Goal: Transaction & Acquisition: Purchase product/service

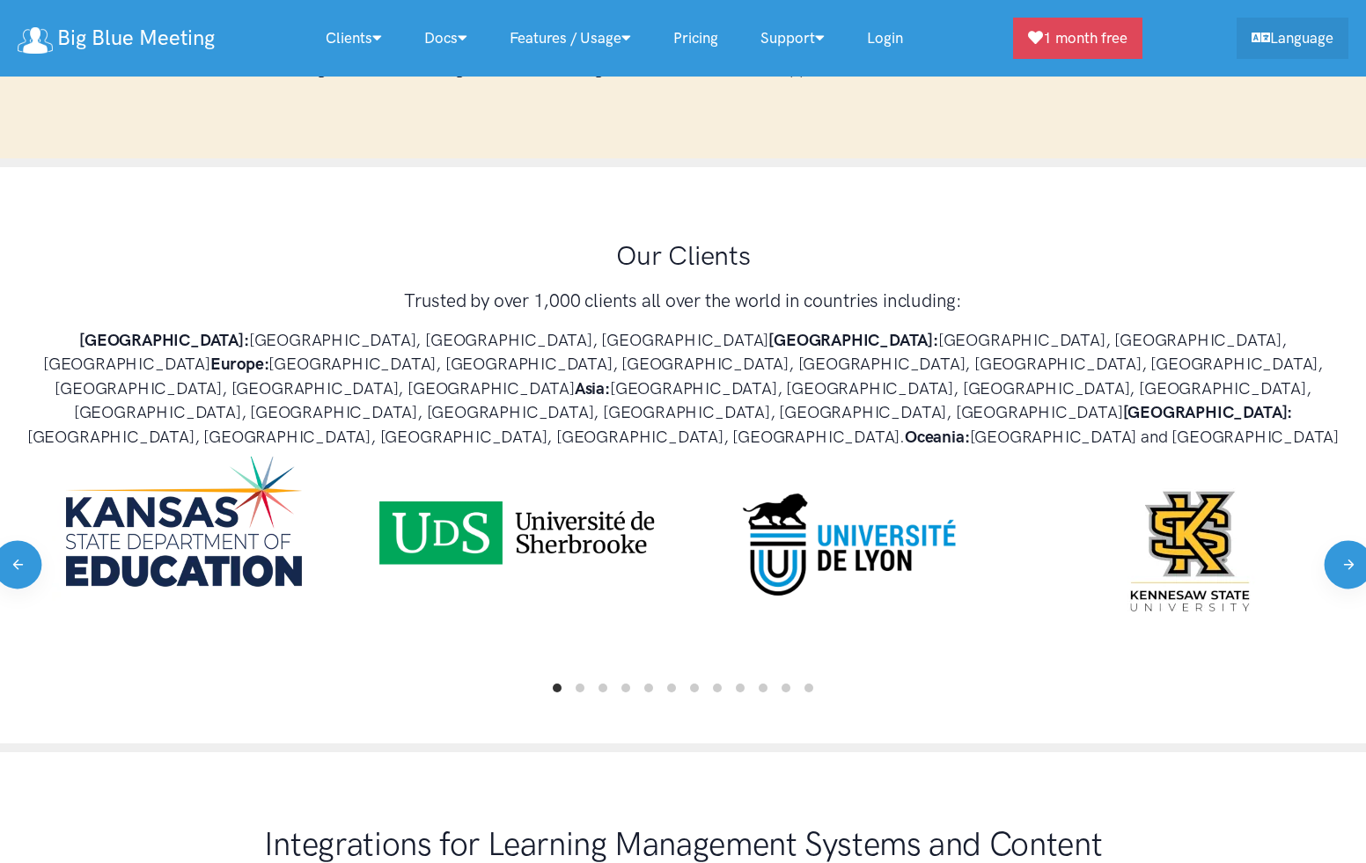
scroll to position [1035, 0]
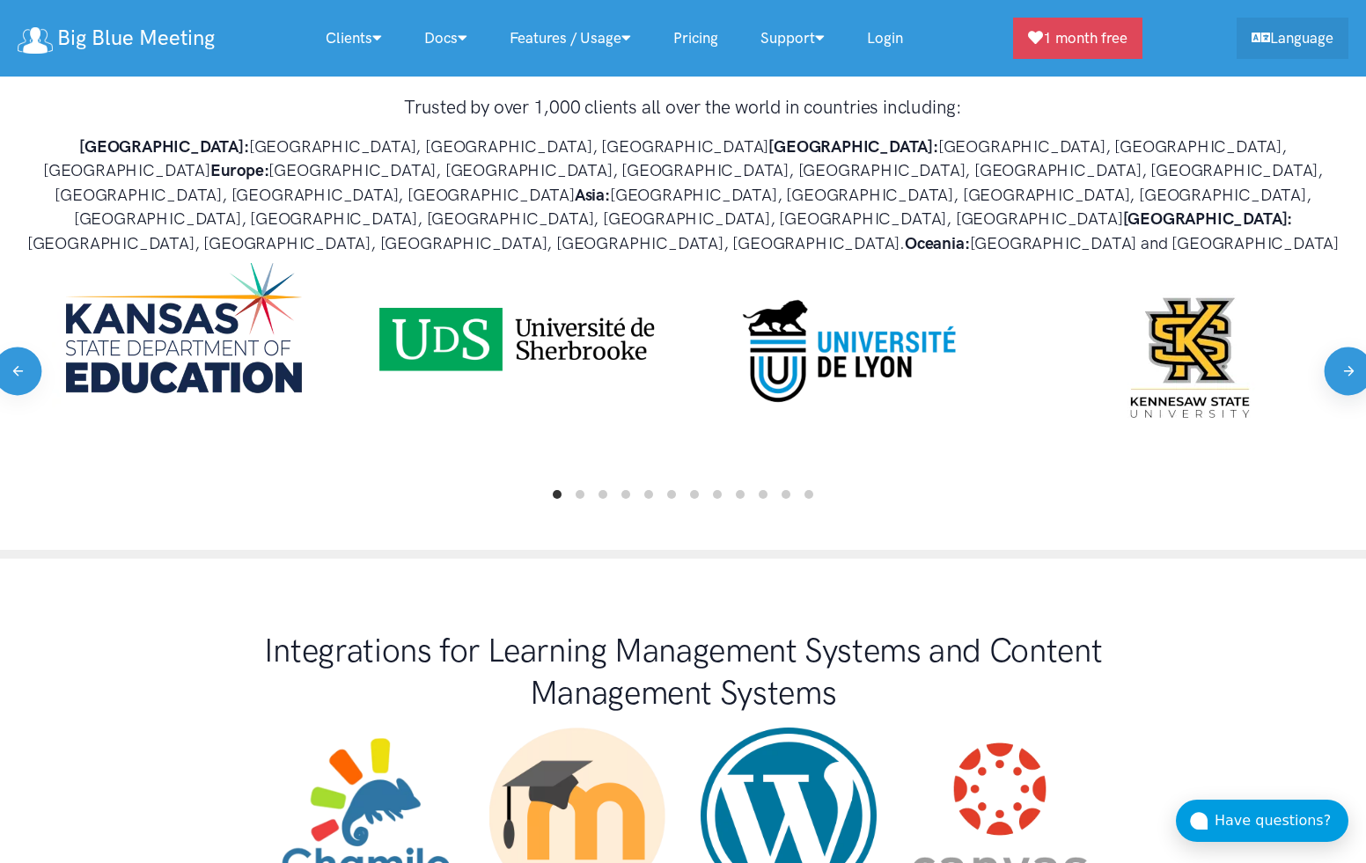
click at [1346, 347] on button "Next" at bounding box center [1348, 371] width 48 height 48
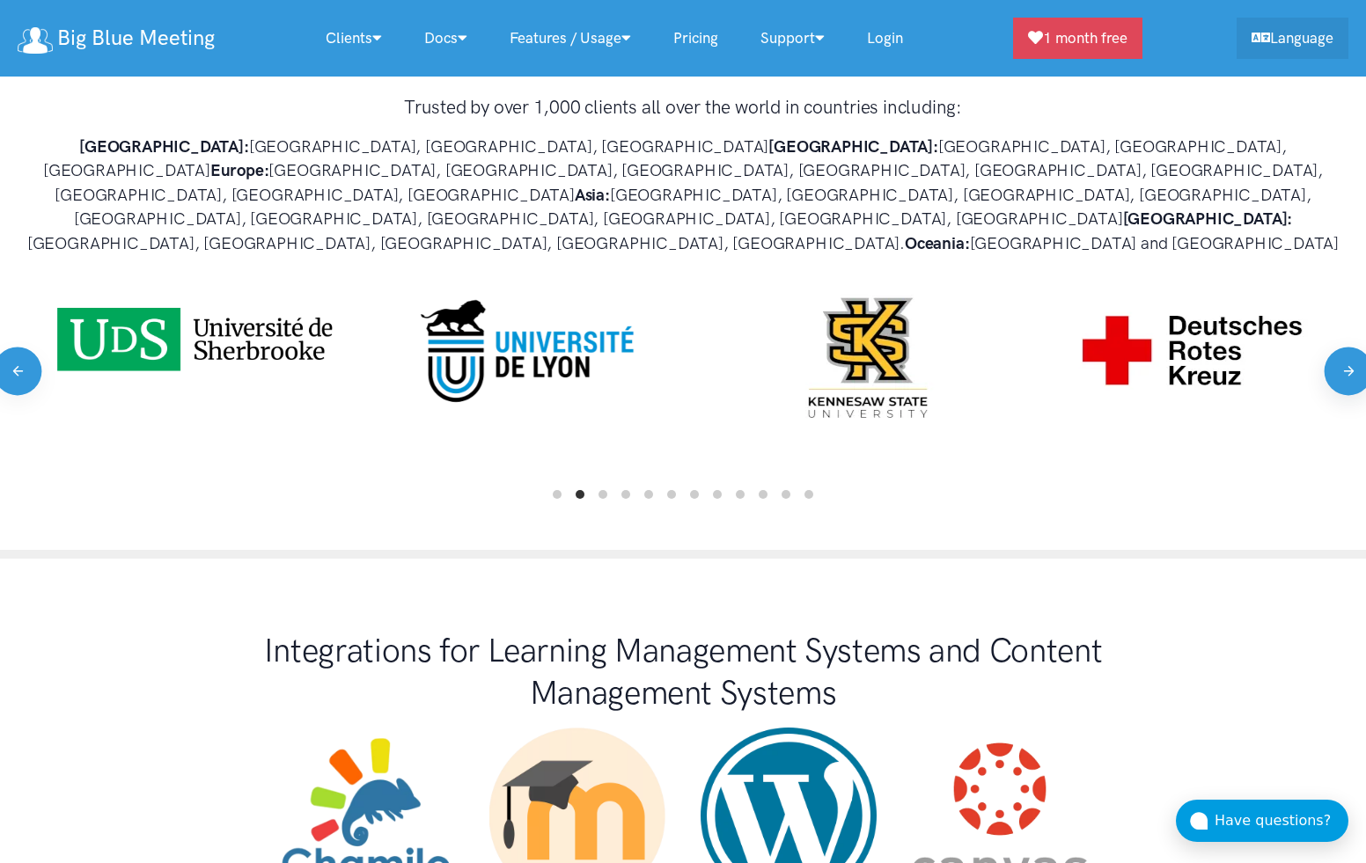
click at [1346, 347] on button "Next" at bounding box center [1348, 371] width 48 height 48
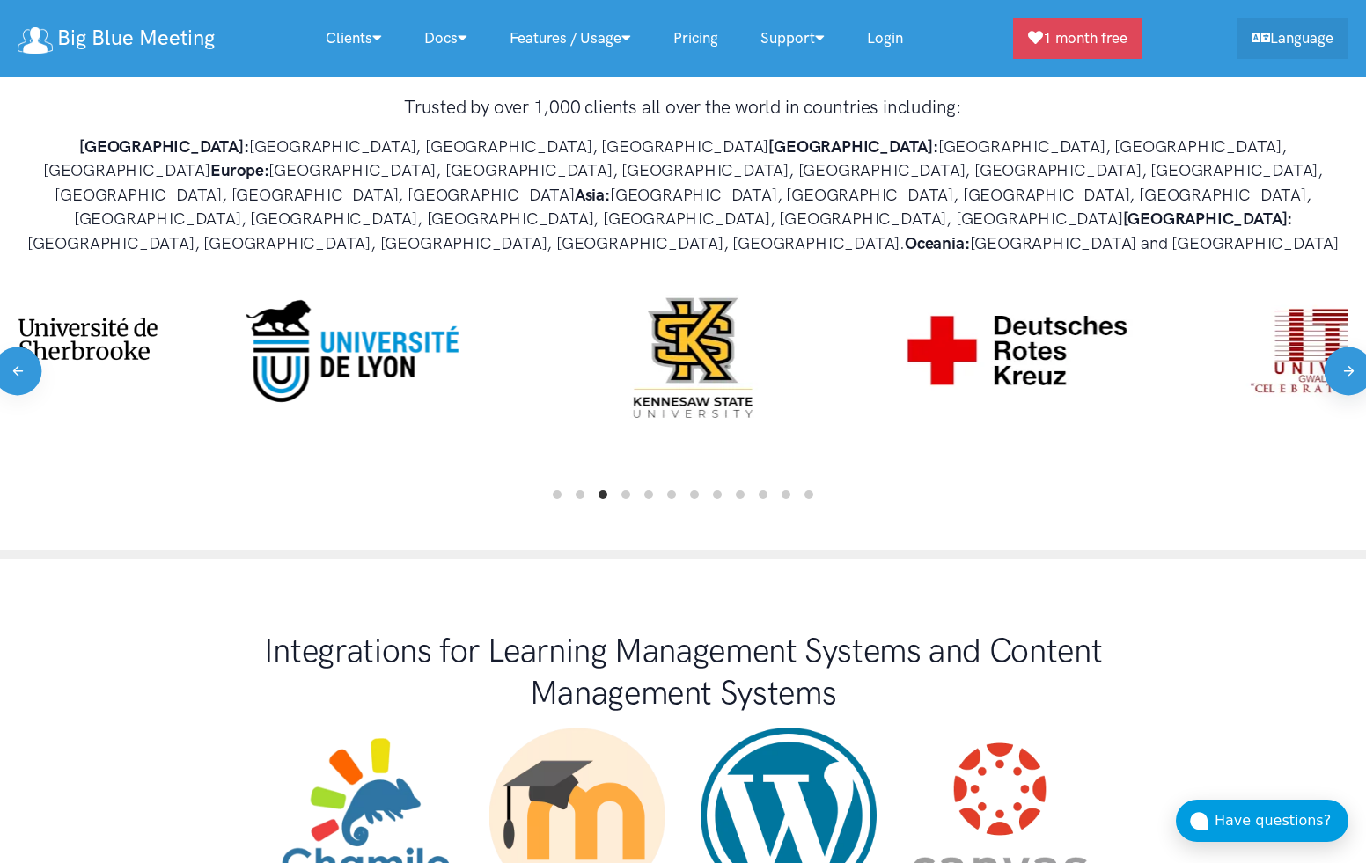
click at [1346, 347] on button "Next" at bounding box center [1348, 371] width 48 height 48
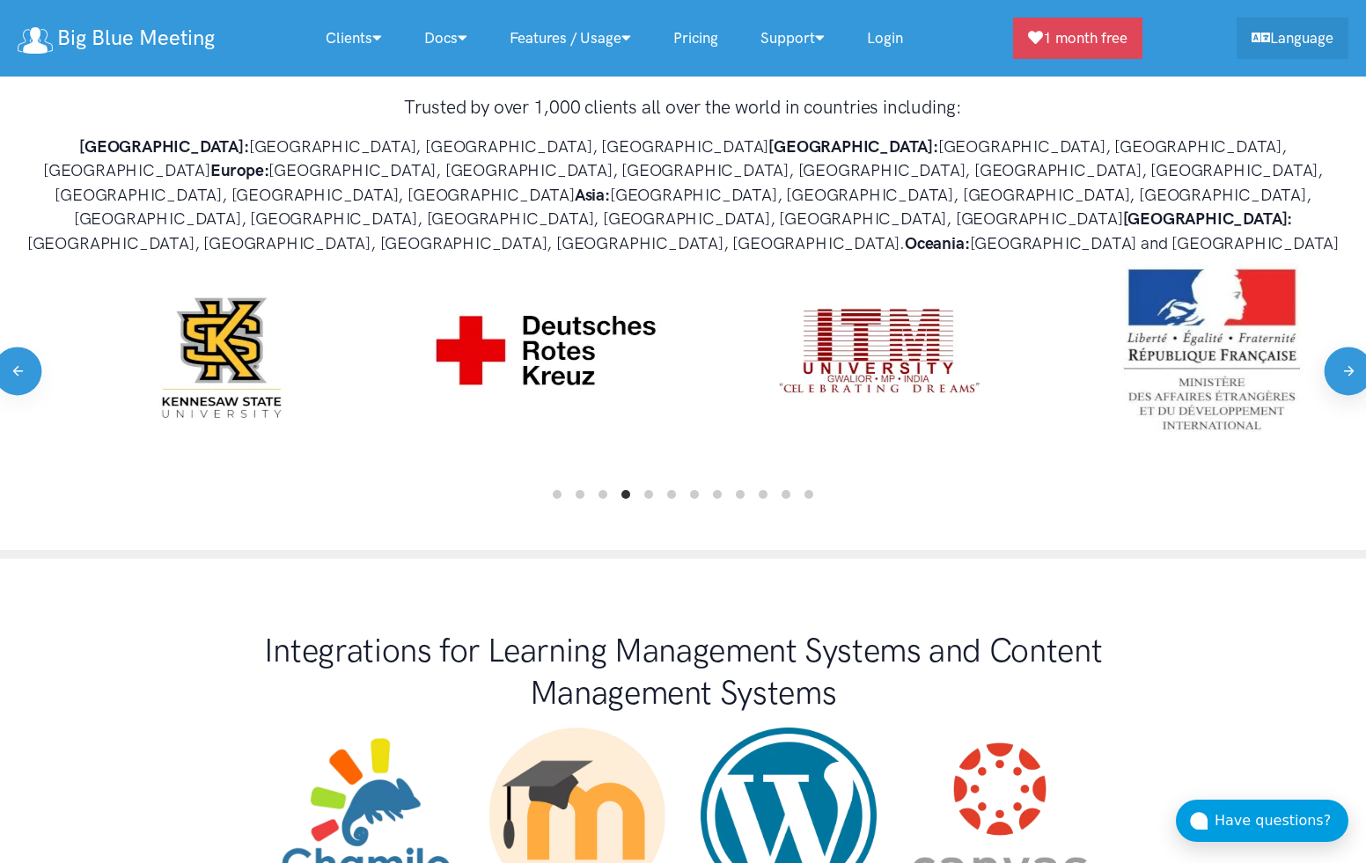
click at [1346, 347] on button "Next" at bounding box center [1348, 371] width 48 height 48
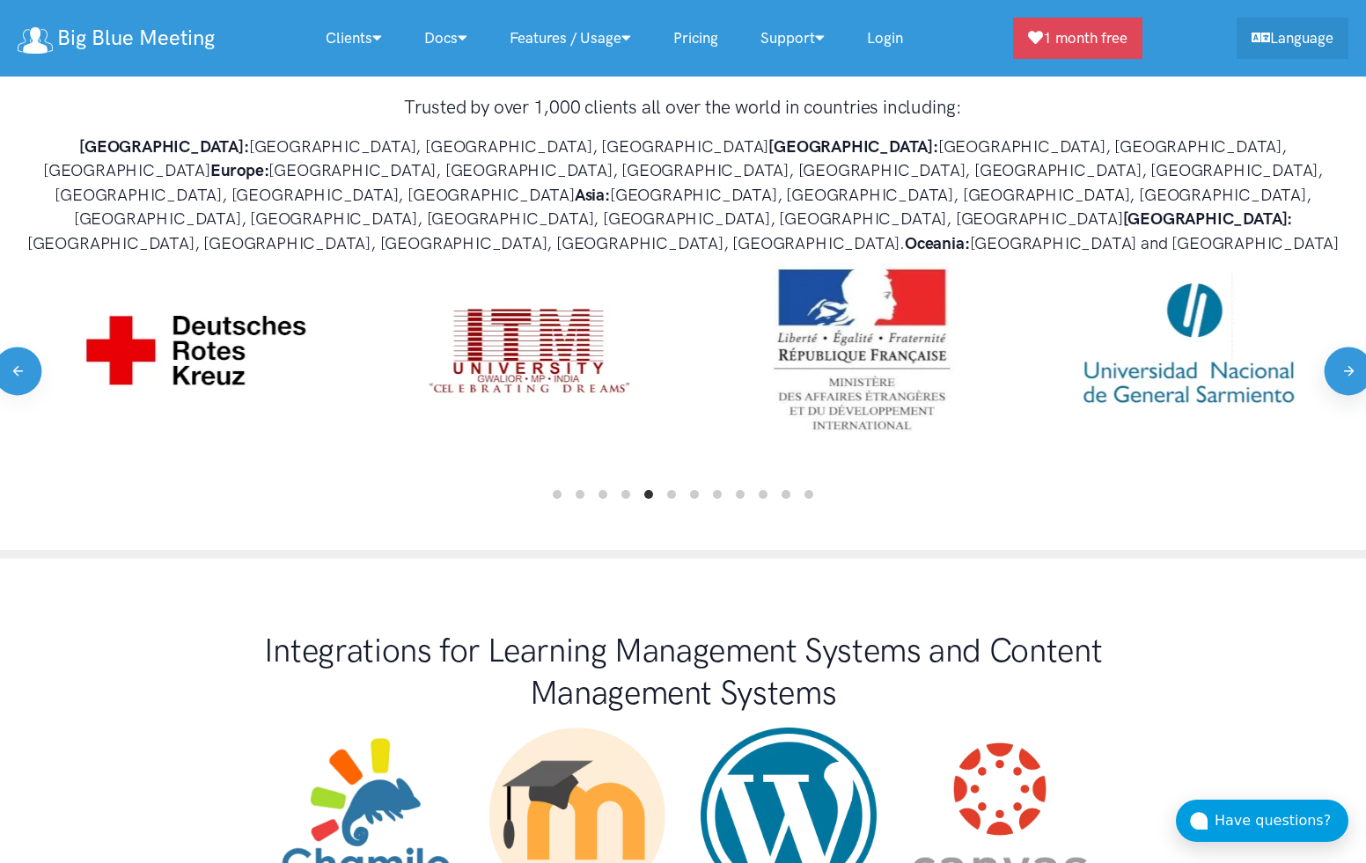
click at [1346, 347] on button "Next" at bounding box center [1348, 371] width 48 height 48
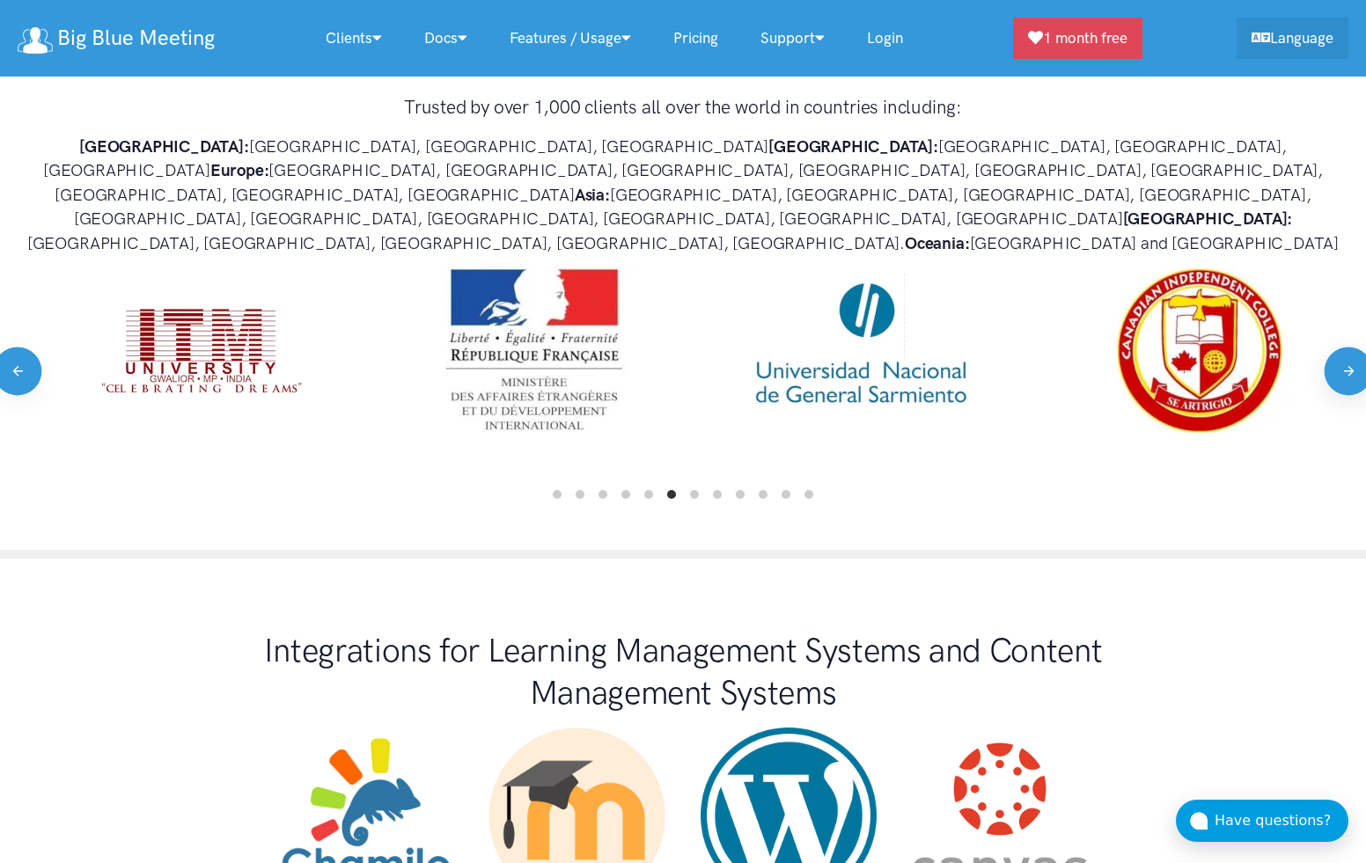
click at [1346, 347] on button "Next" at bounding box center [1348, 371] width 48 height 48
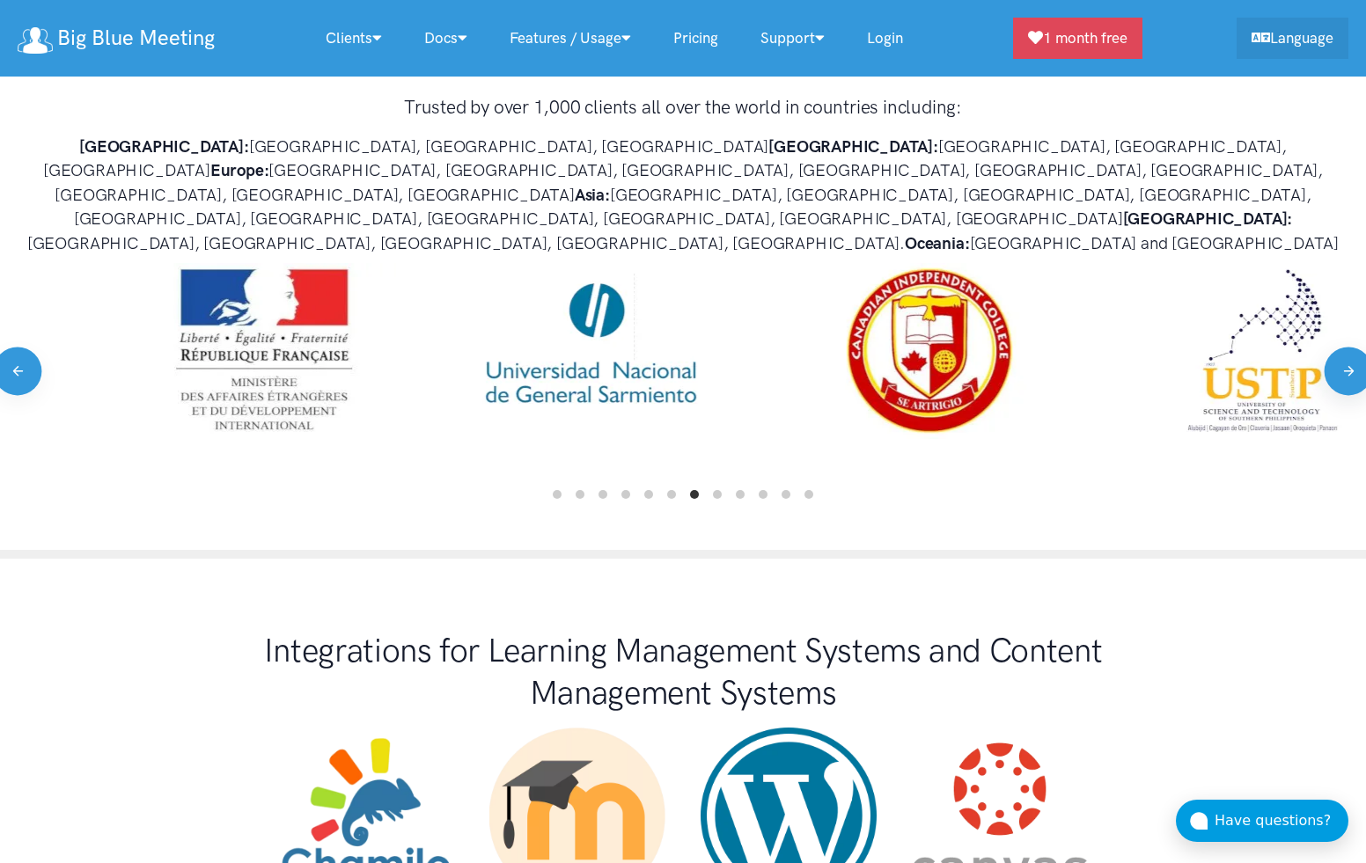
click at [1346, 347] on button "Next" at bounding box center [1348, 371] width 48 height 48
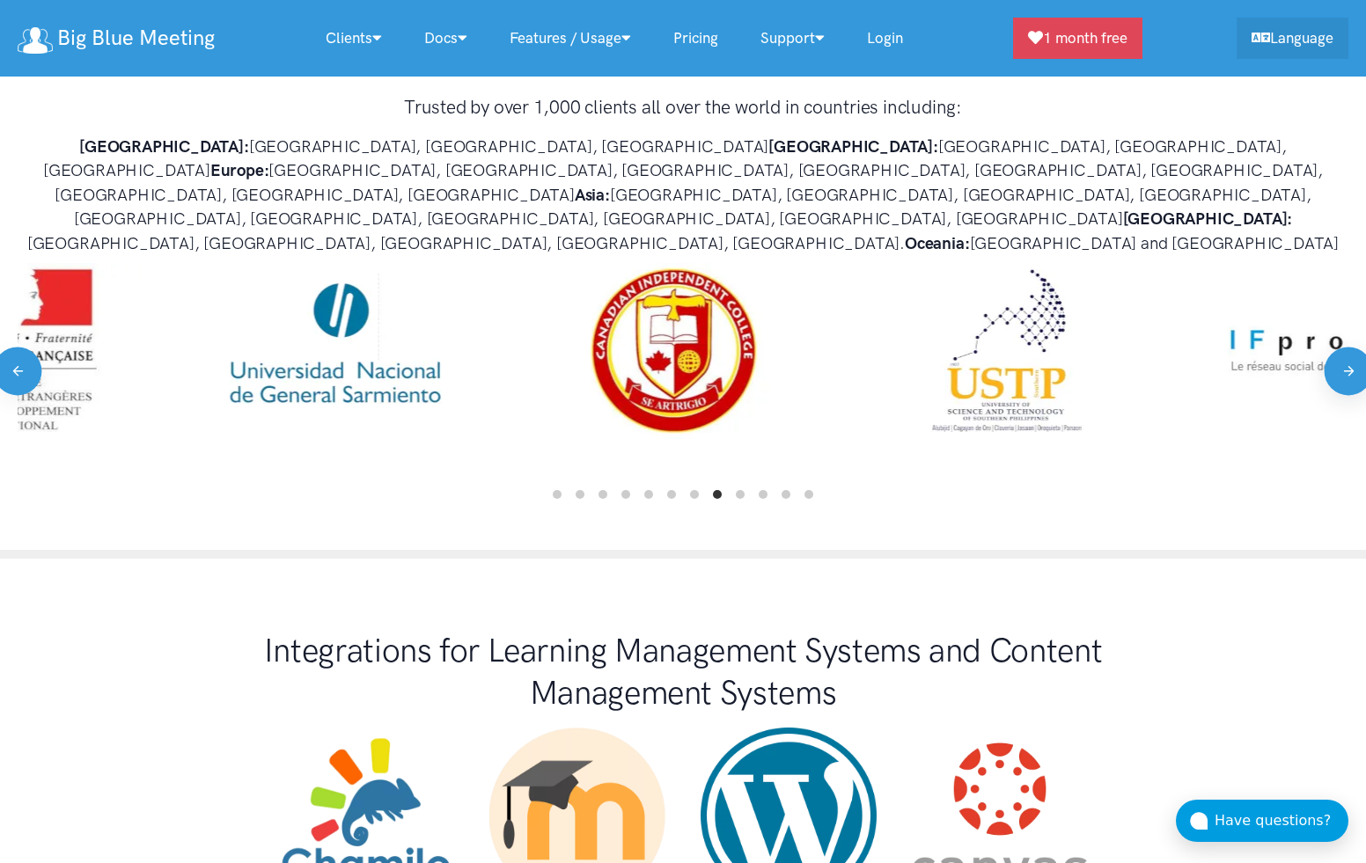
click at [1346, 347] on button "Next" at bounding box center [1348, 371] width 48 height 48
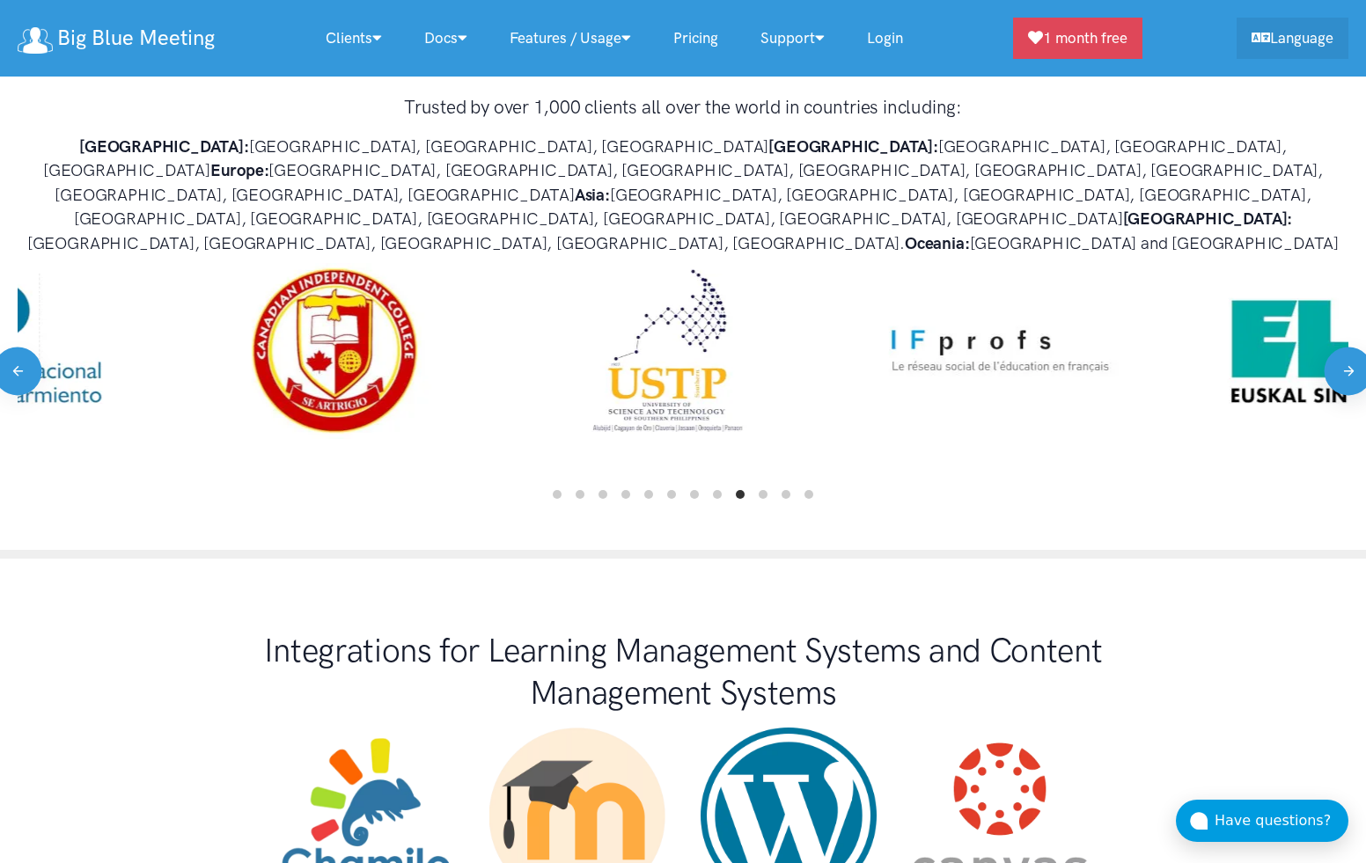
click at [1346, 347] on button "Next" at bounding box center [1348, 371] width 48 height 48
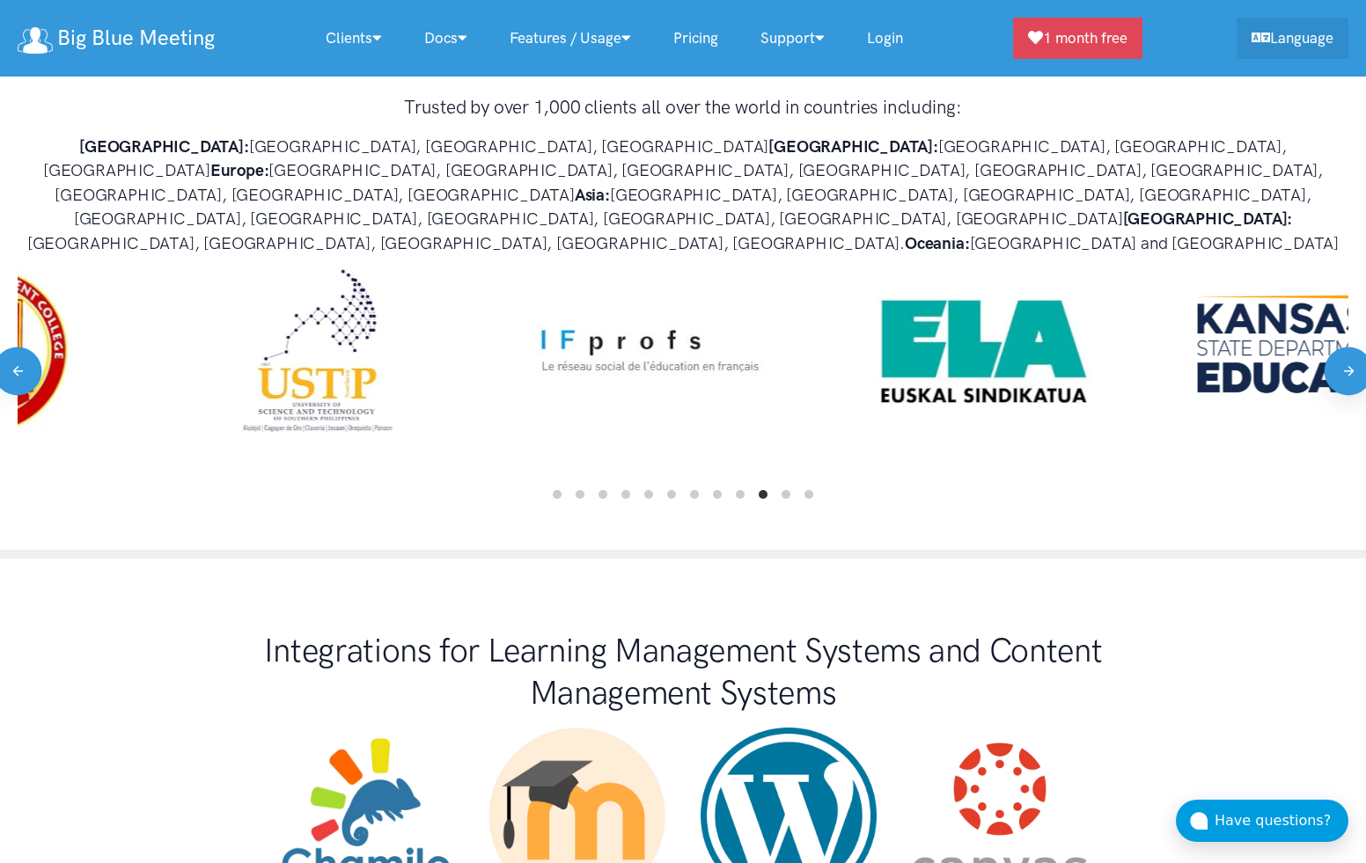
click at [1346, 347] on button "Next" at bounding box center [1348, 371] width 48 height 48
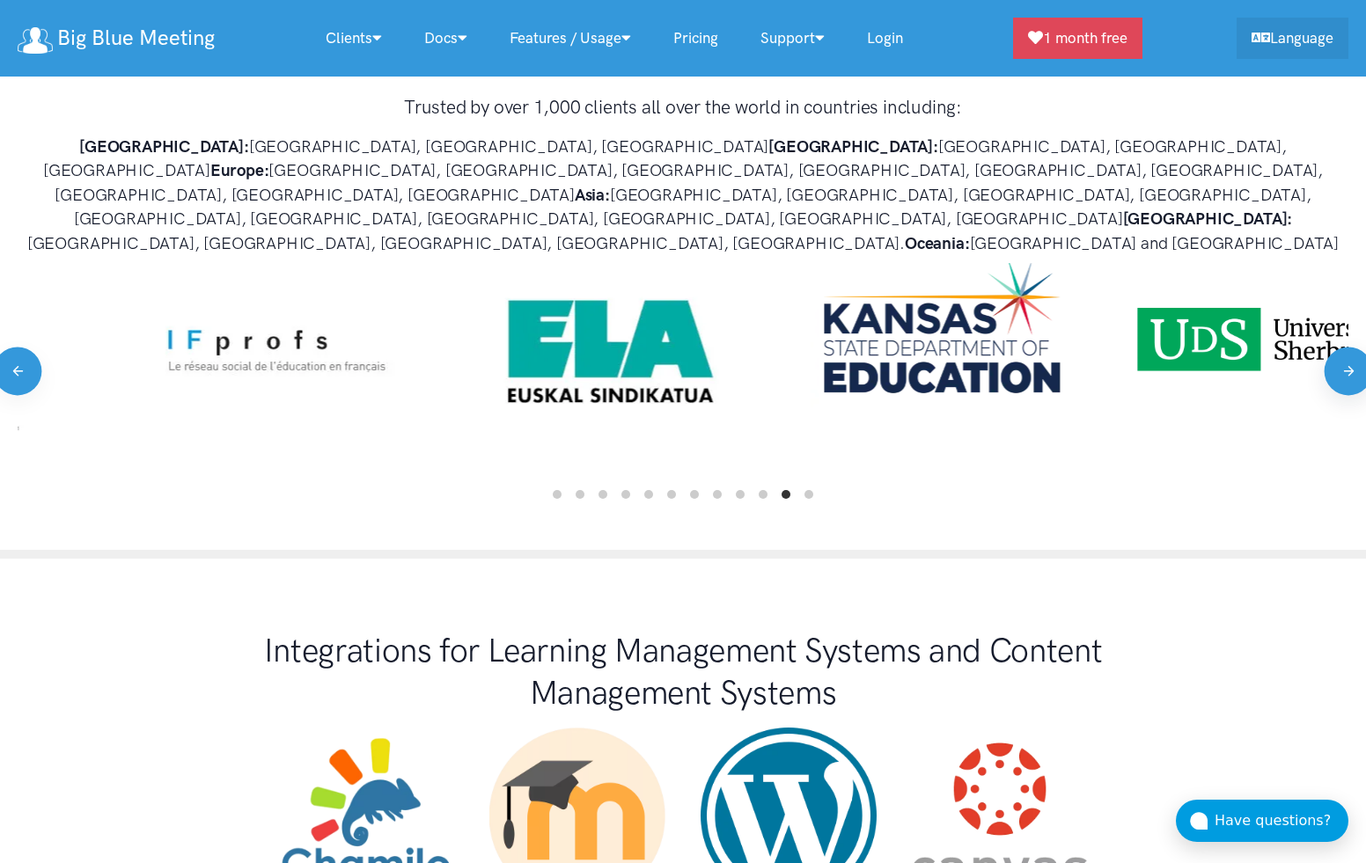
click at [1346, 347] on button "Next" at bounding box center [1348, 371] width 48 height 48
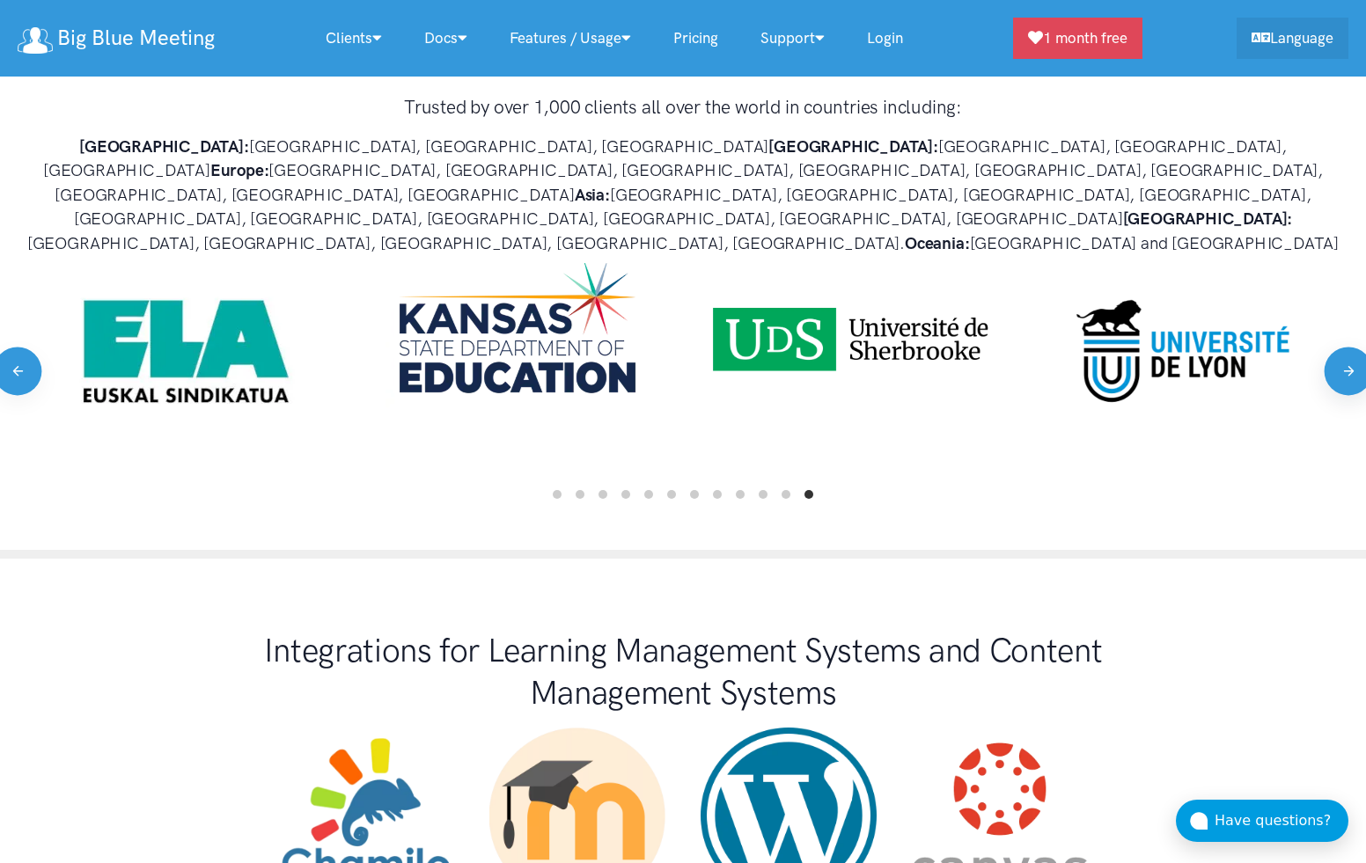
click at [1346, 347] on button "Next" at bounding box center [1348, 371] width 48 height 48
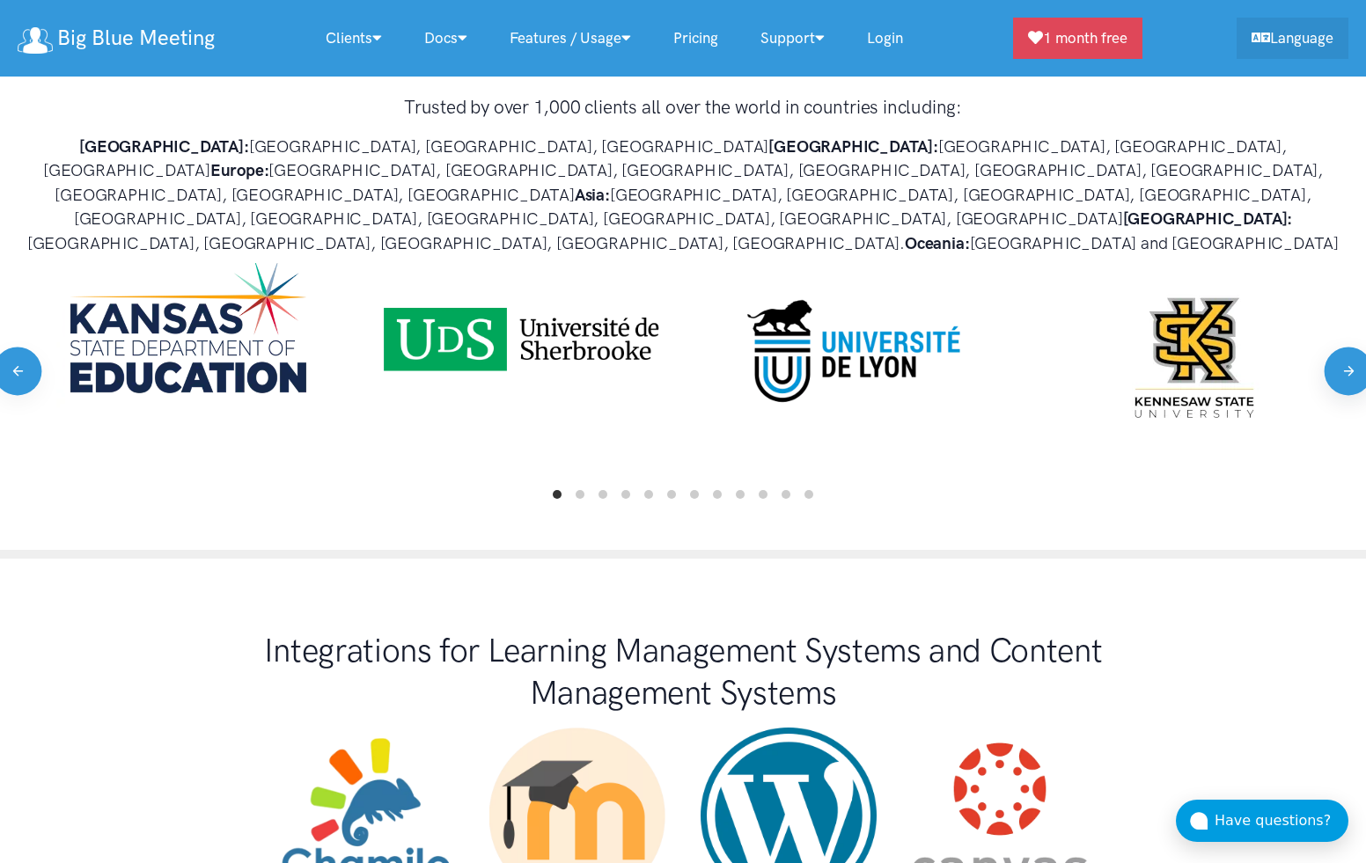
click at [1346, 347] on button "Next" at bounding box center [1348, 371] width 48 height 48
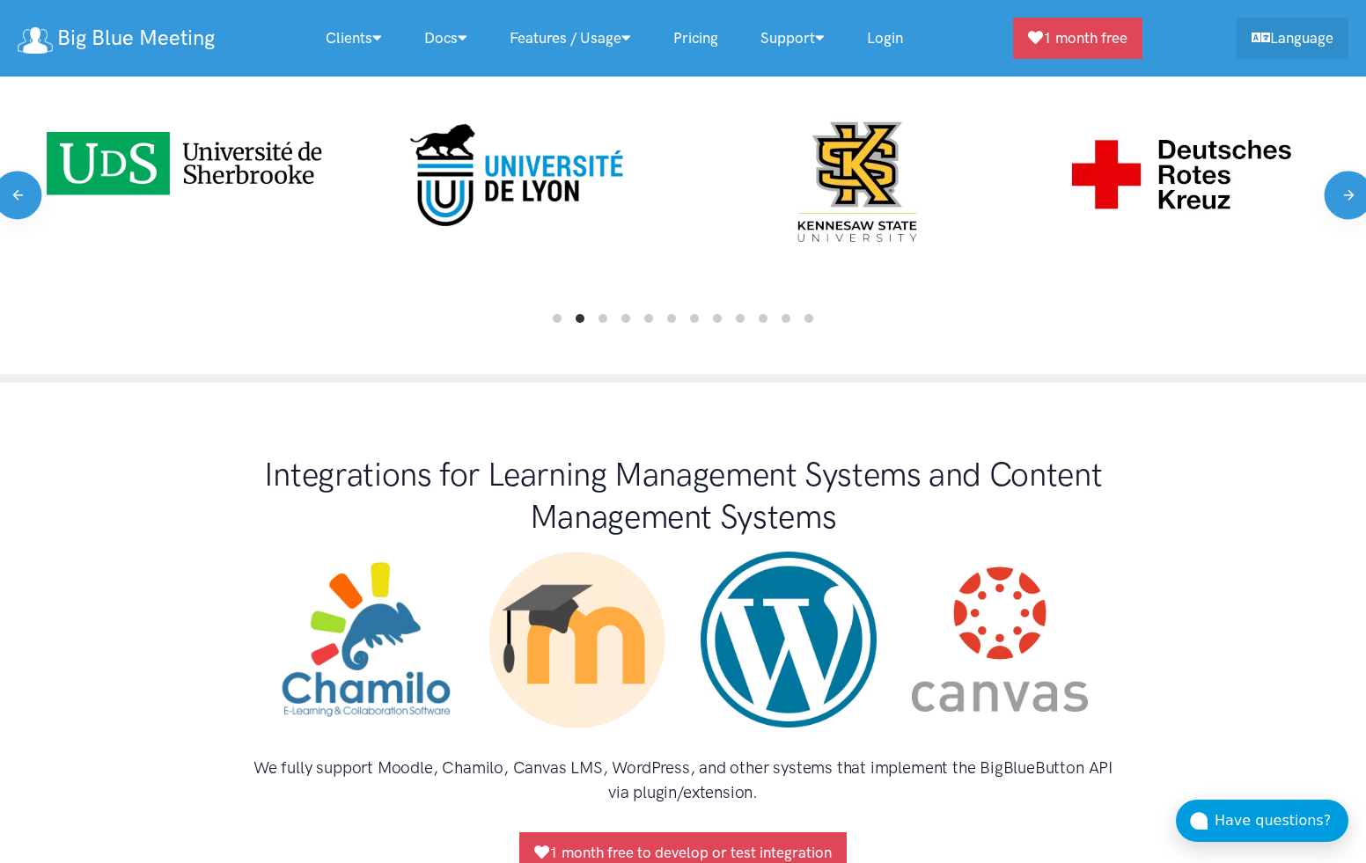
scroll to position [213, 0]
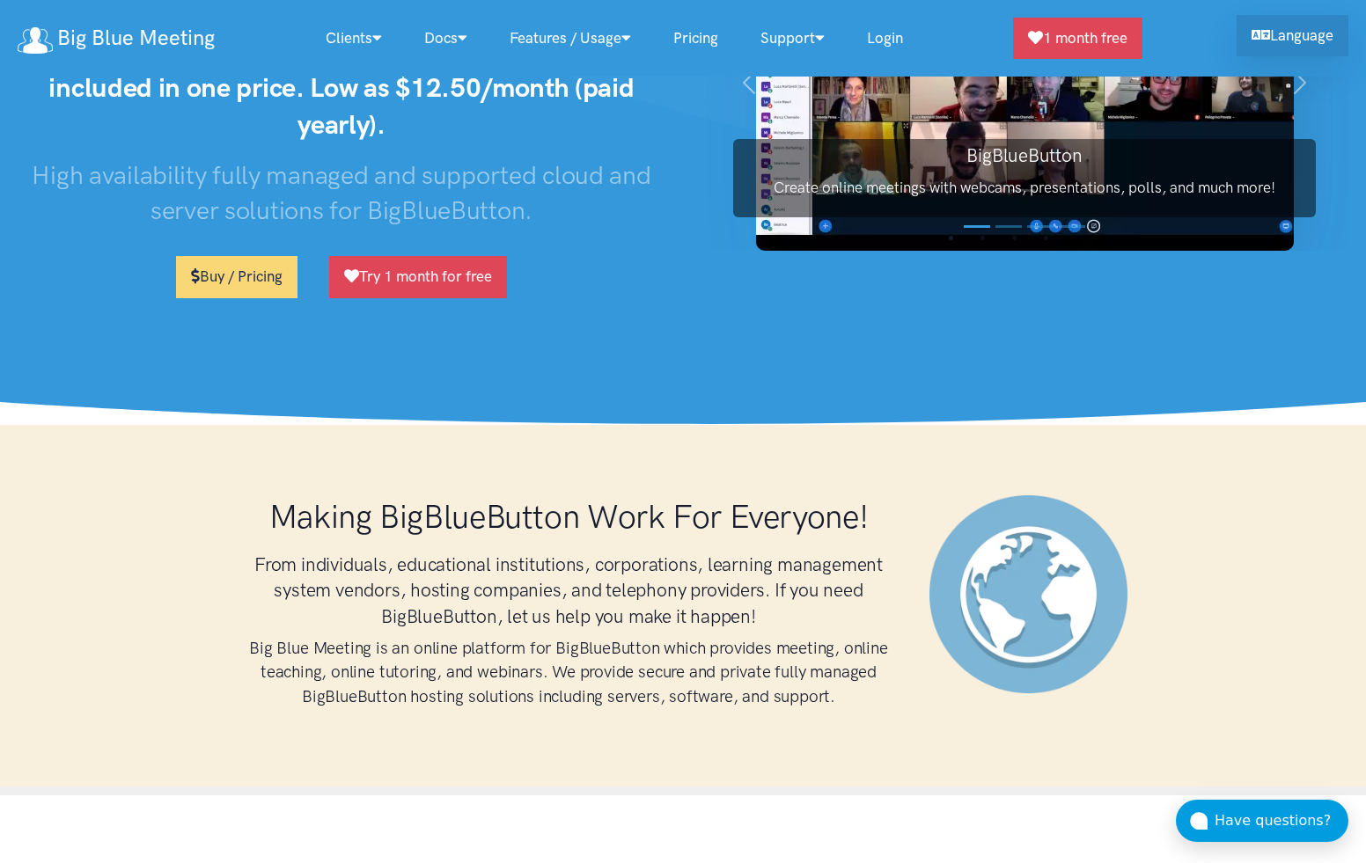
click at [1289, 40] on link "Language" at bounding box center [1292, 35] width 112 height 41
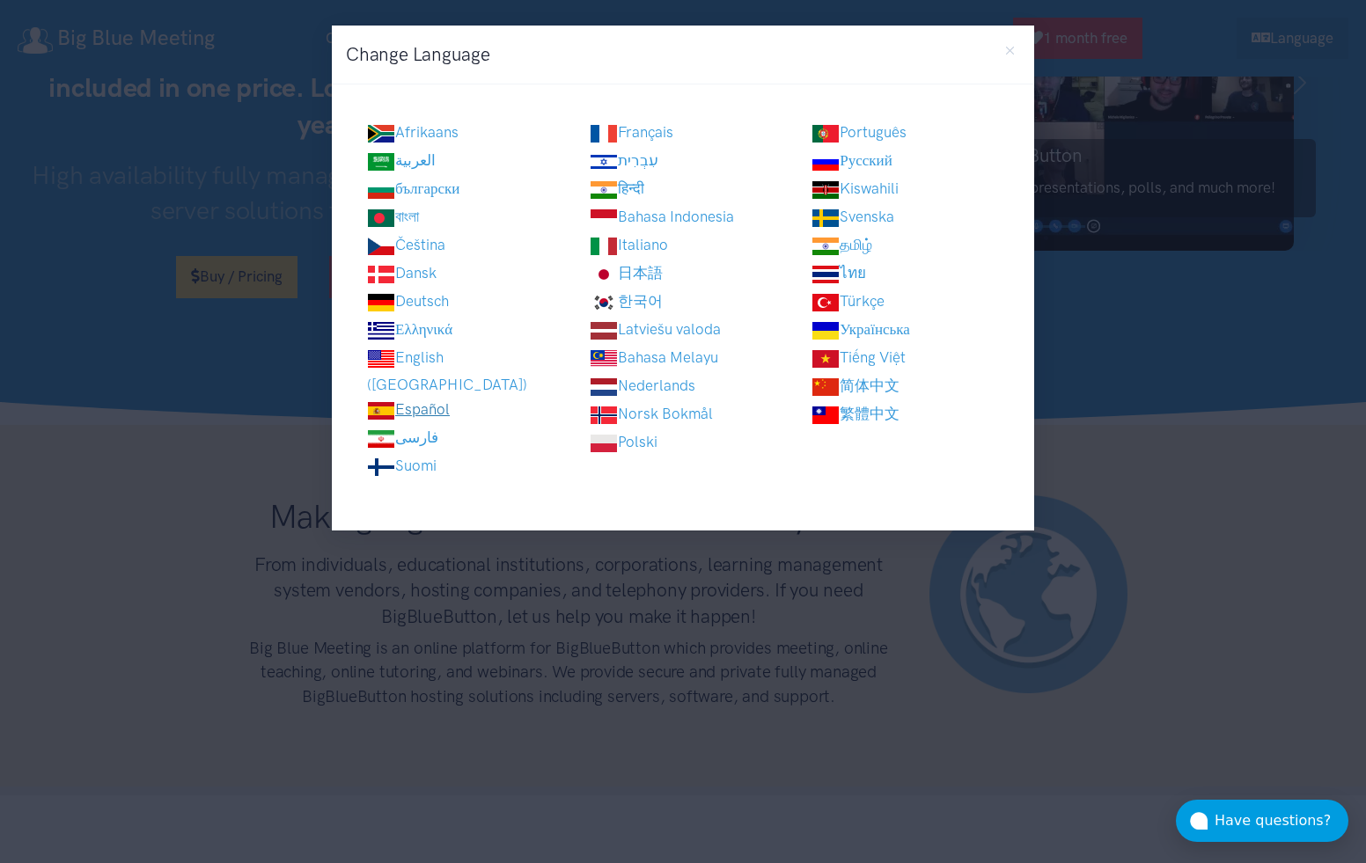
click at [421, 400] on link "Español" at bounding box center [408, 409] width 83 height 18
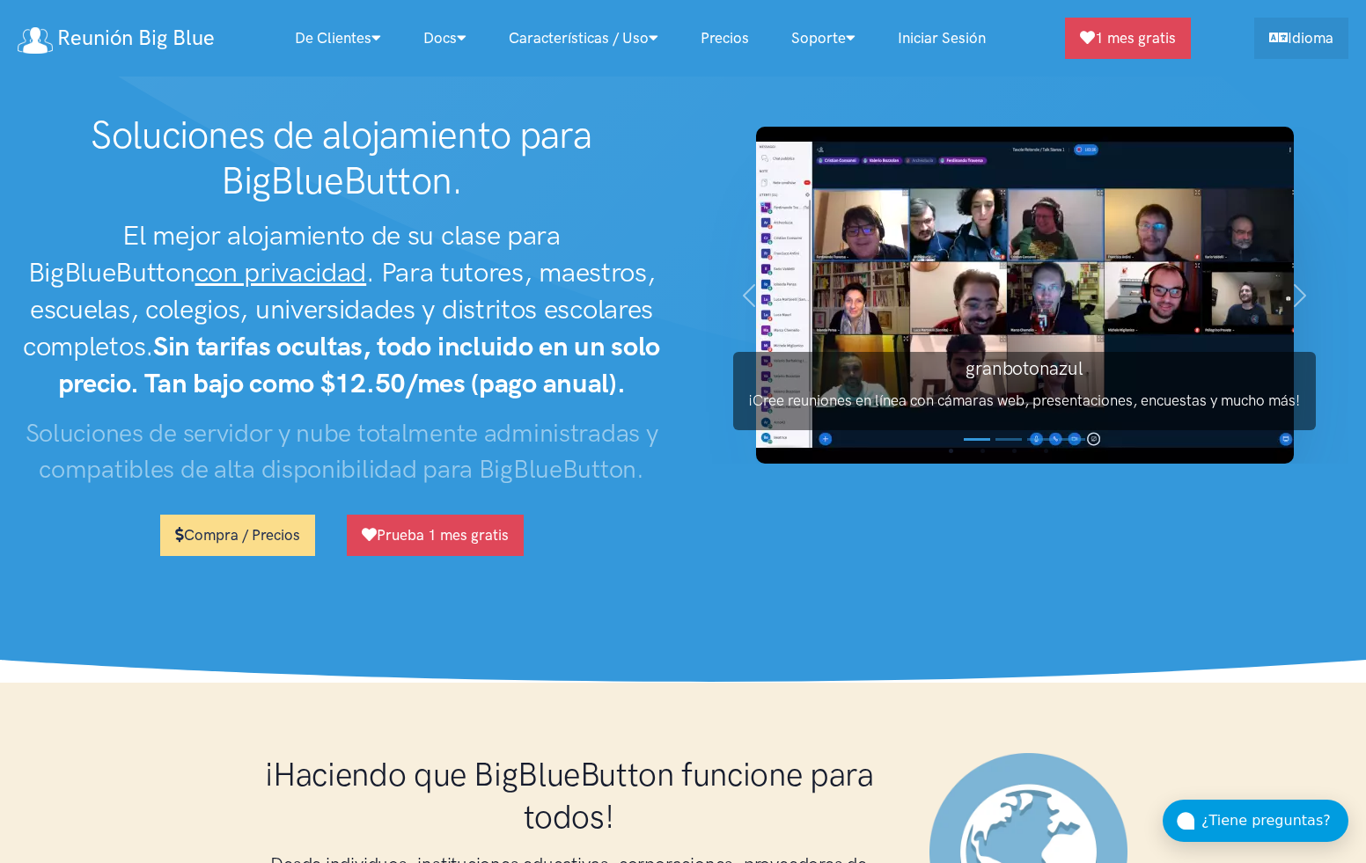
click at [238, 525] on link "Compra / Precios" at bounding box center [237, 535] width 155 height 41
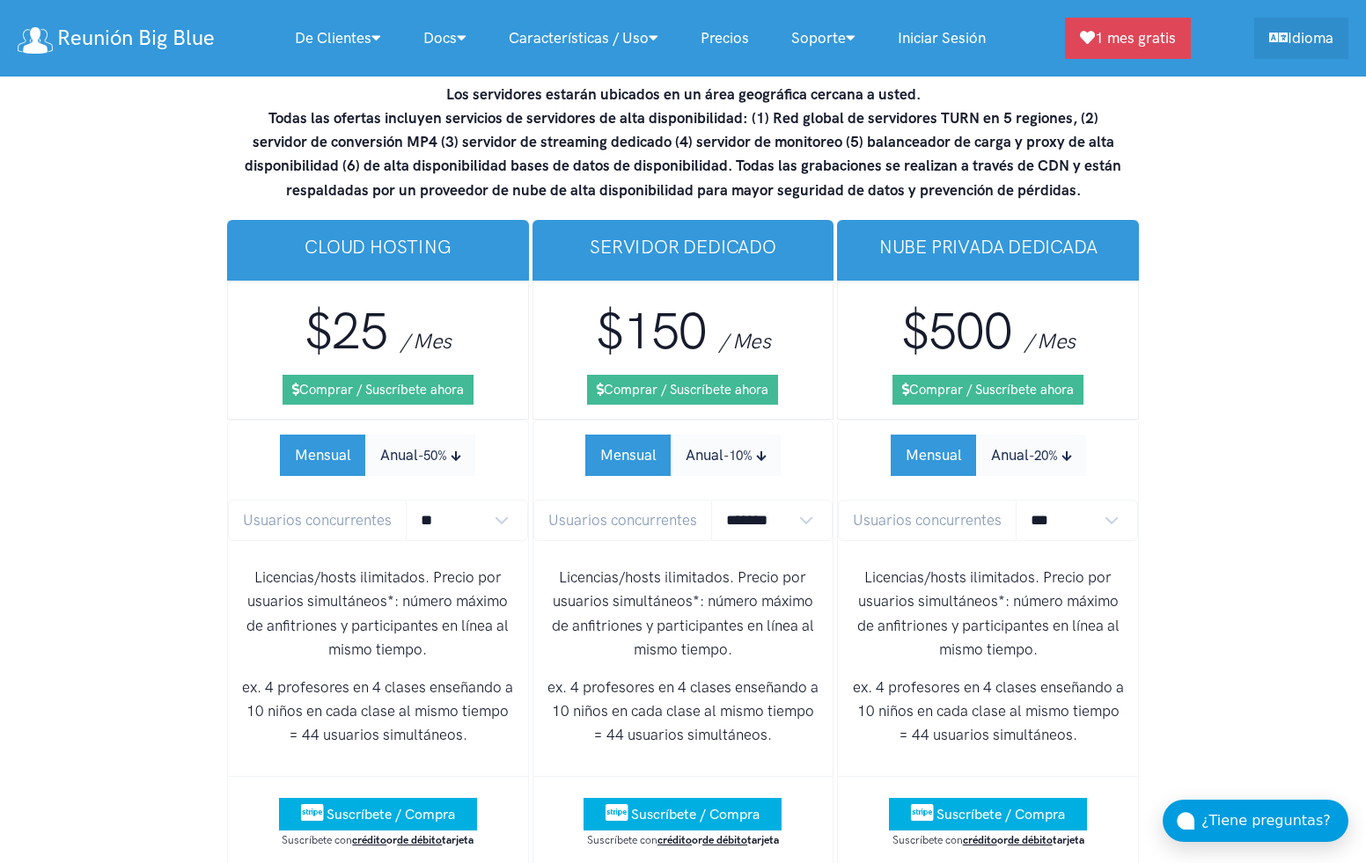
scroll to position [11103, 0]
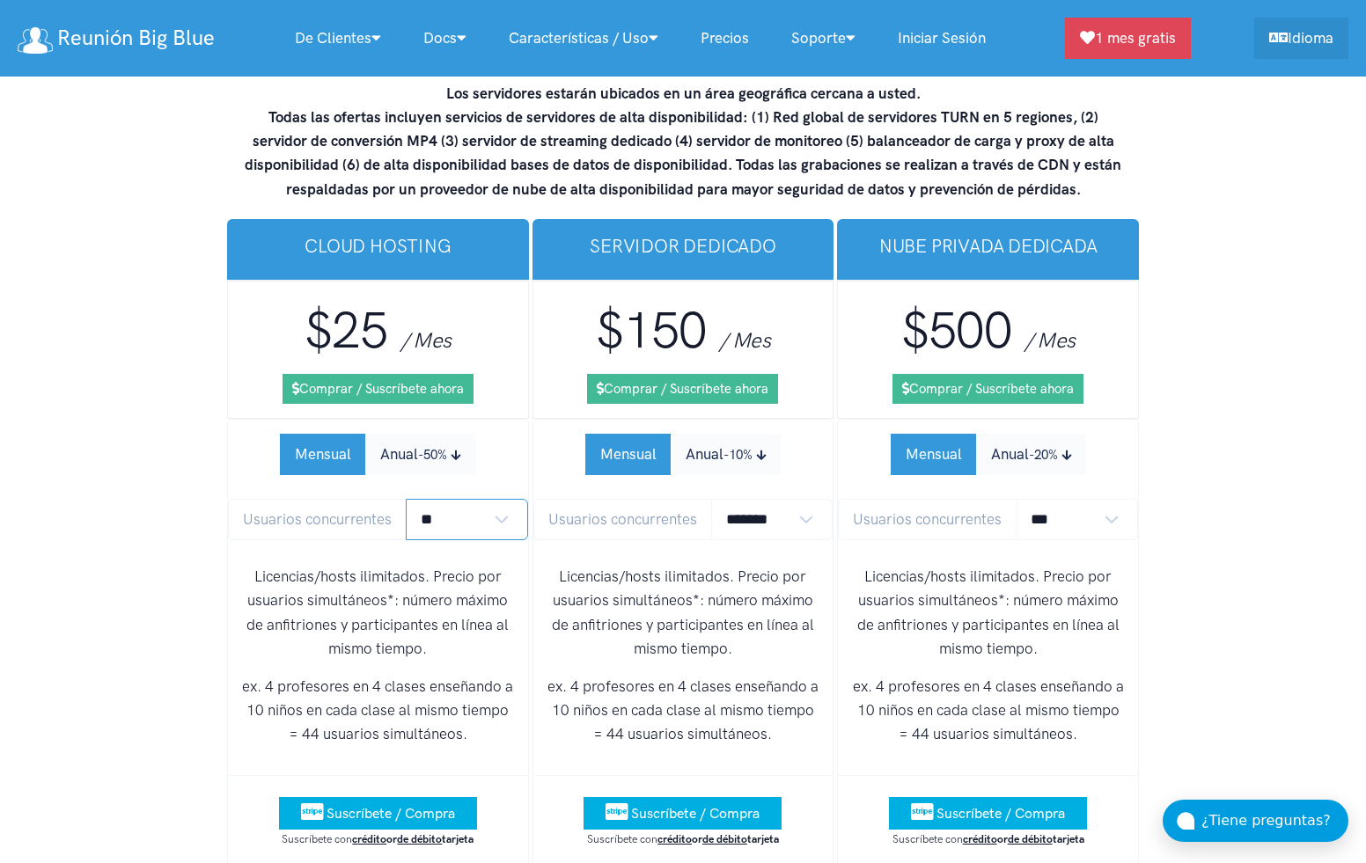
click at [491, 499] on select "** ** ** ** *** ***" at bounding box center [467, 519] width 122 height 41
click at [406, 499] on select "** ** ** ** *** ***" at bounding box center [467, 519] width 122 height 41
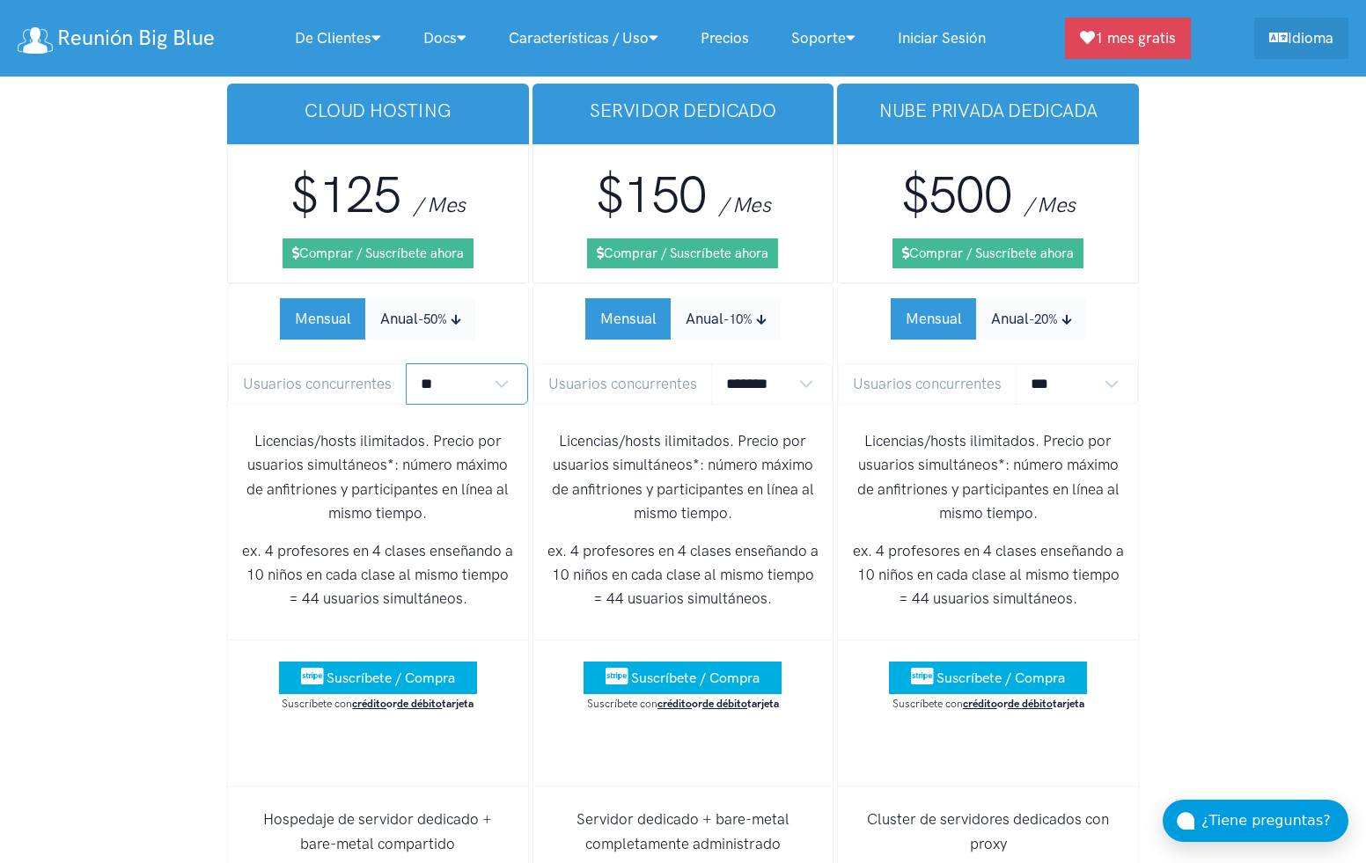
scroll to position [11240, 0]
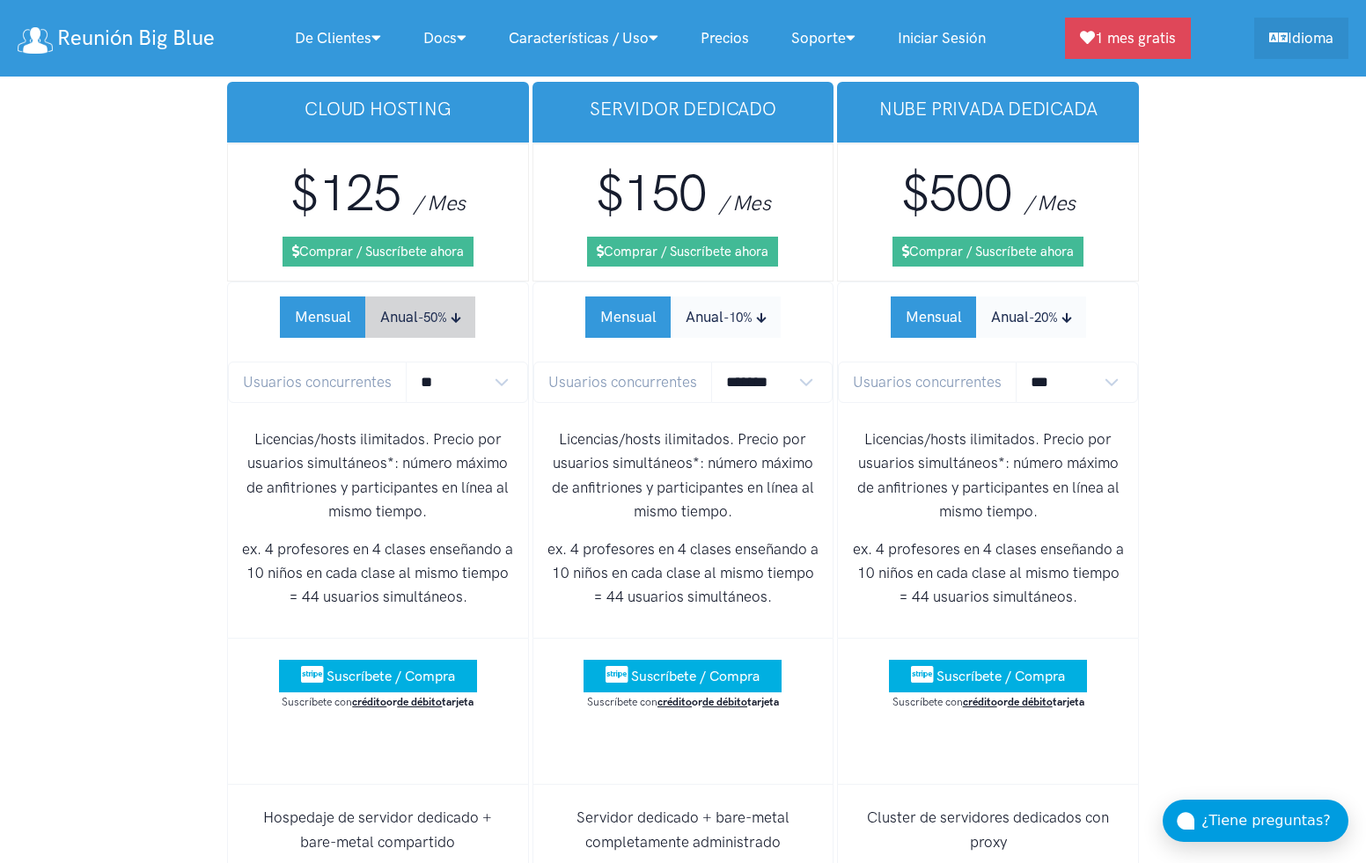
click at [434, 310] on small "-50%" at bounding box center [432, 318] width 29 height 16
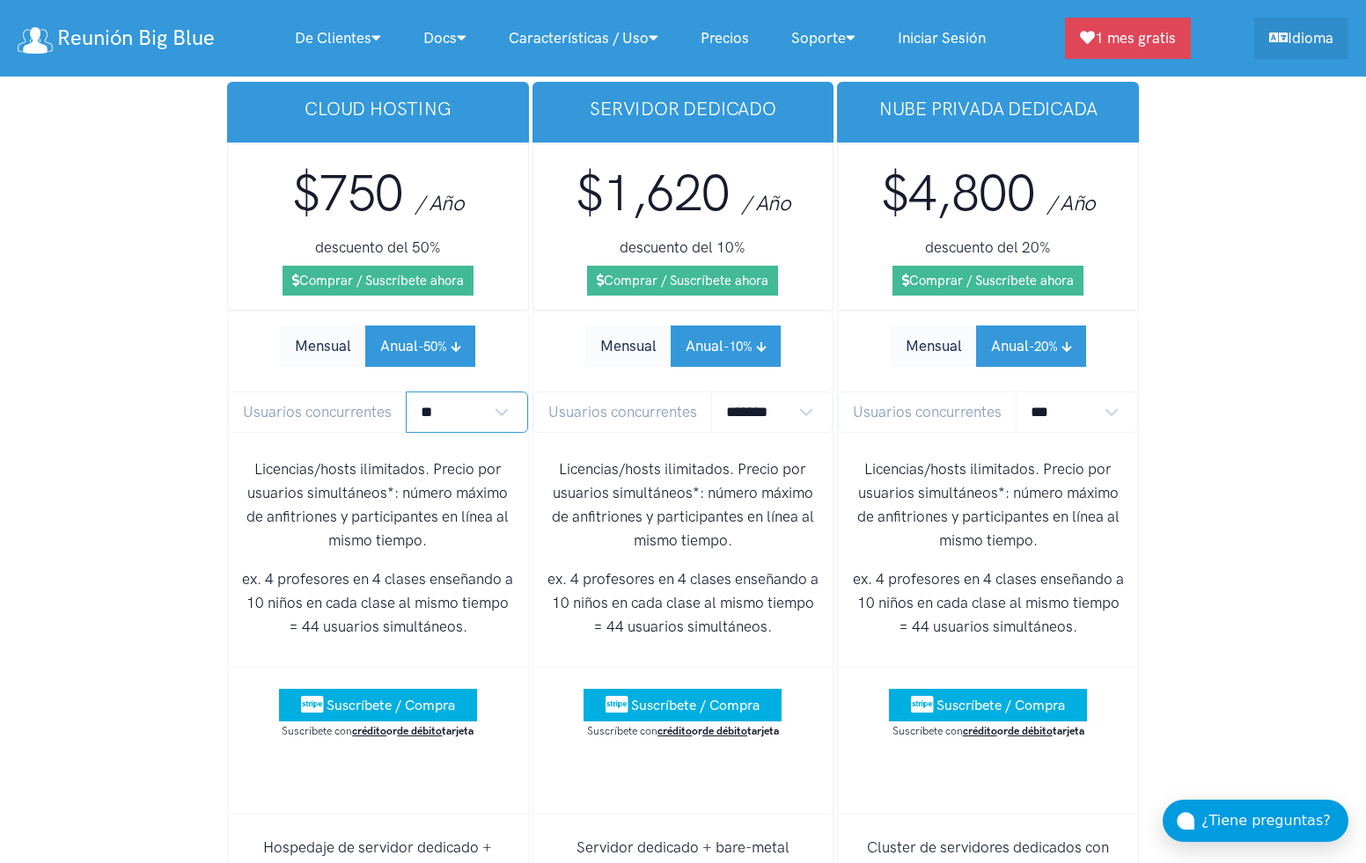
click at [454, 392] on select "** ** ** ** *** ***" at bounding box center [467, 412] width 122 height 41
click at [406, 392] on select "** ** ** ** *** ***" at bounding box center [467, 412] width 122 height 41
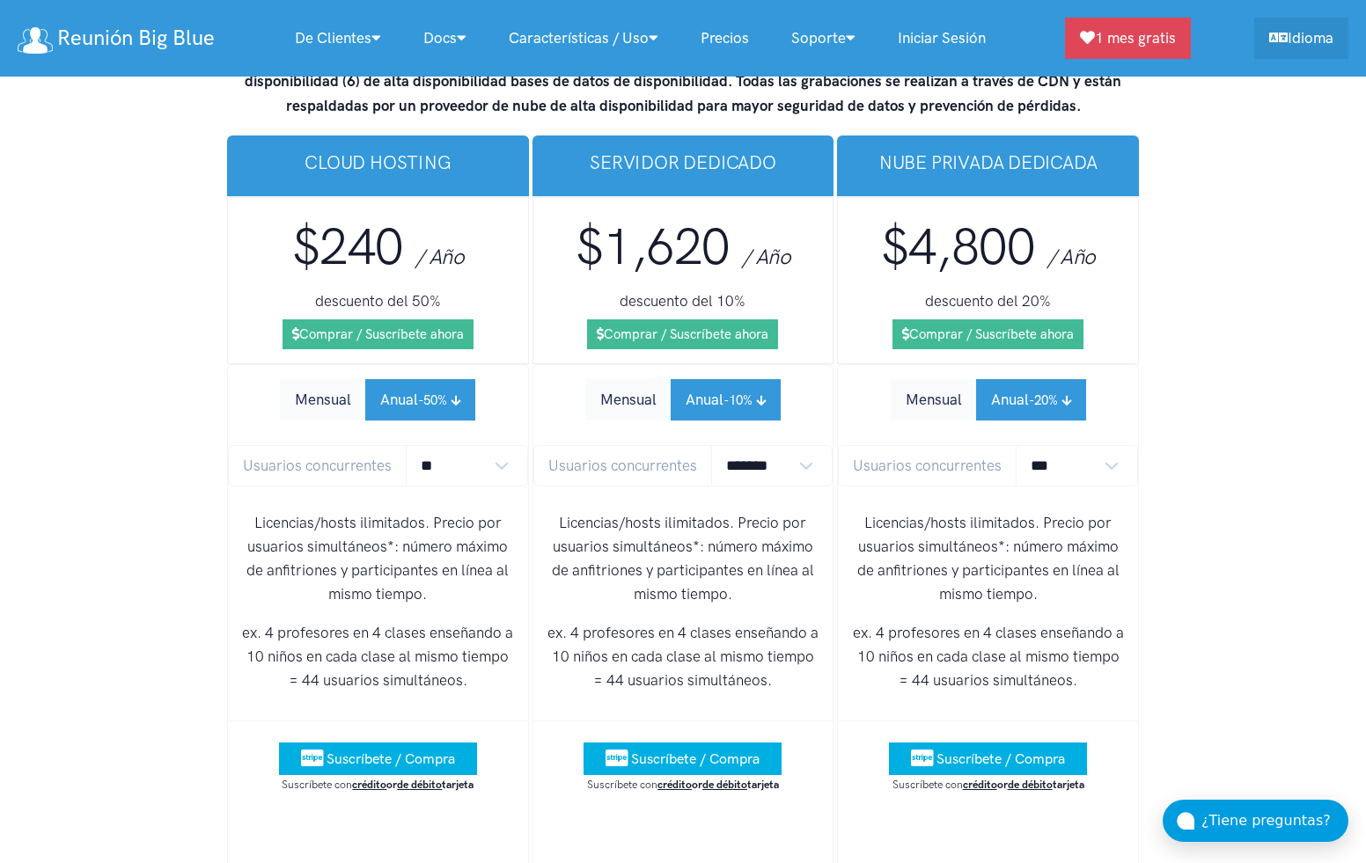
scroll to position [11185, 0]
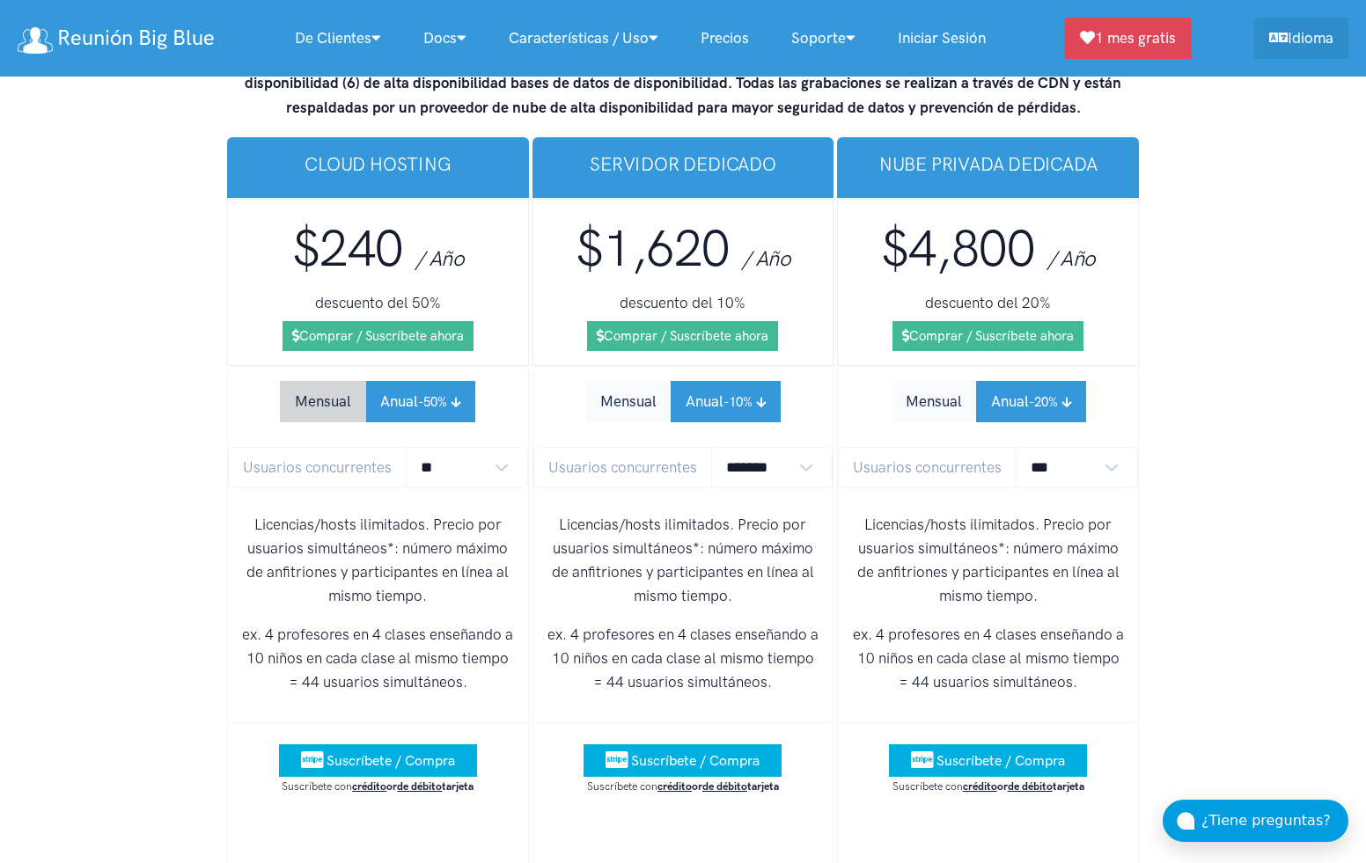
click at [338, 381] on button "Mensual" at bounding box center [323, 401] width 86 height 41
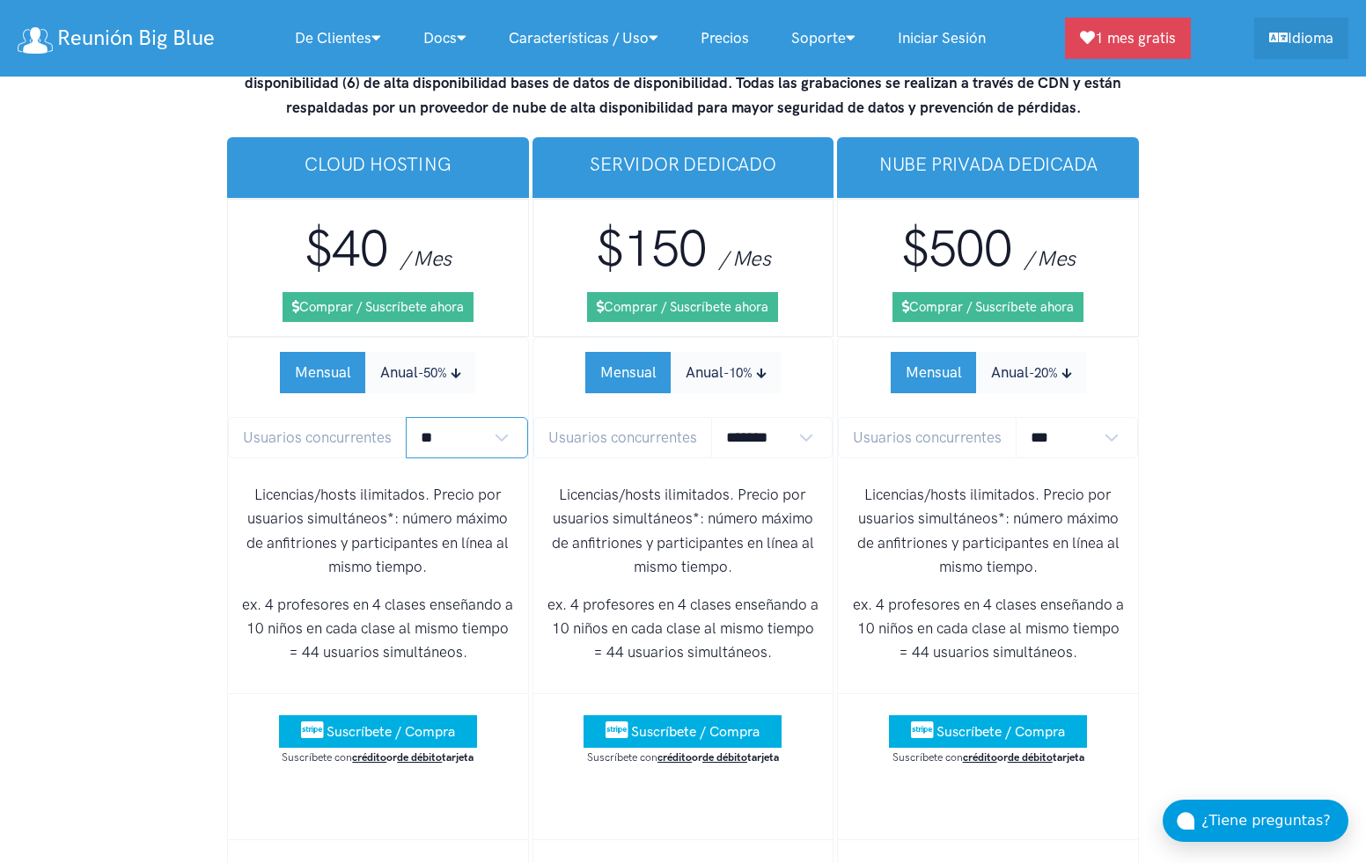
click at [446, 417] on select "** ** ** ** *** ***" at bounding box center [467, 437] width 122 height 41
select select "*"
click at [406, 417] on select "** ** ** ** *** ***" at bounding box center [467, 437] width 122 height 41
click at [413, 352] on button "Anual -50%" at bounding box center [420, 372] width 110 height 41
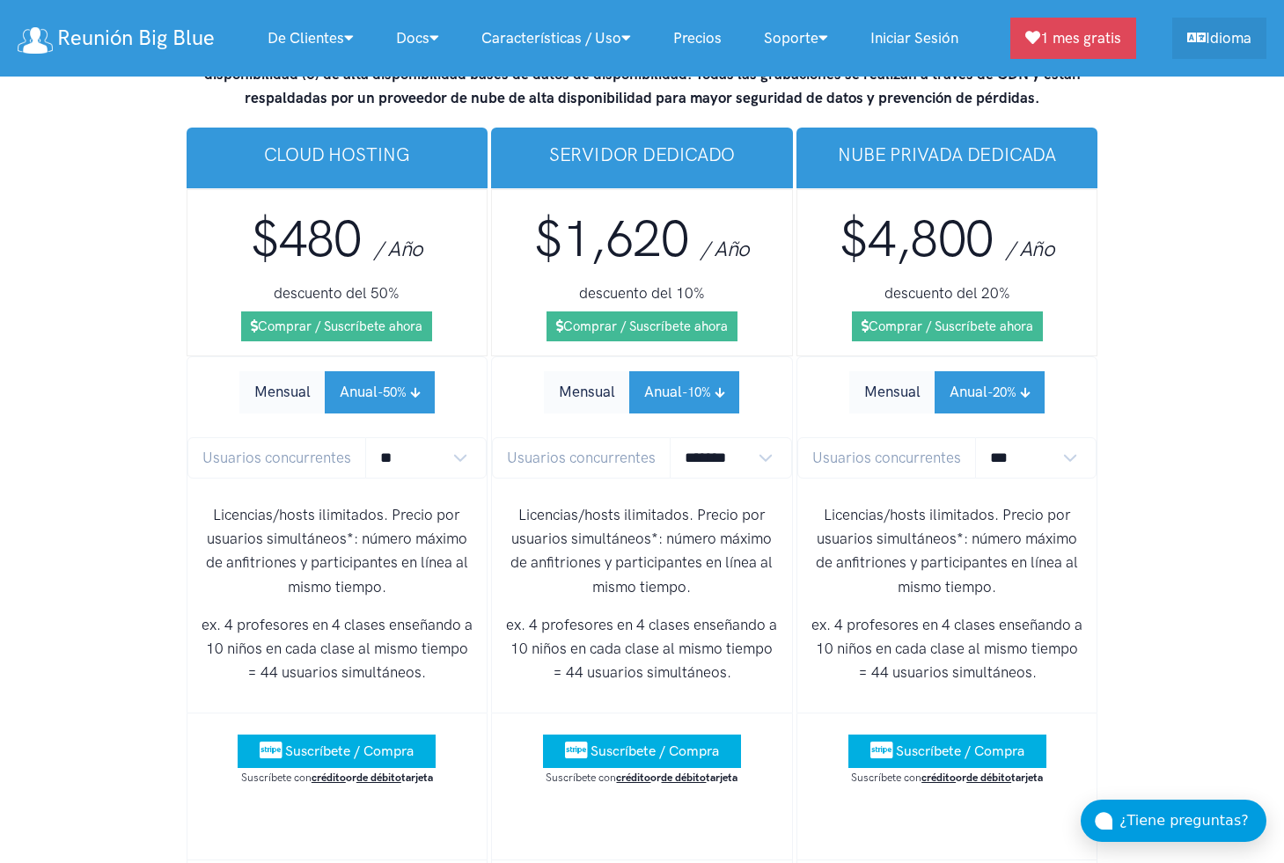
scroll to position [11244, 0]
